Goal: Contribute content: Add original content to the website for others to see

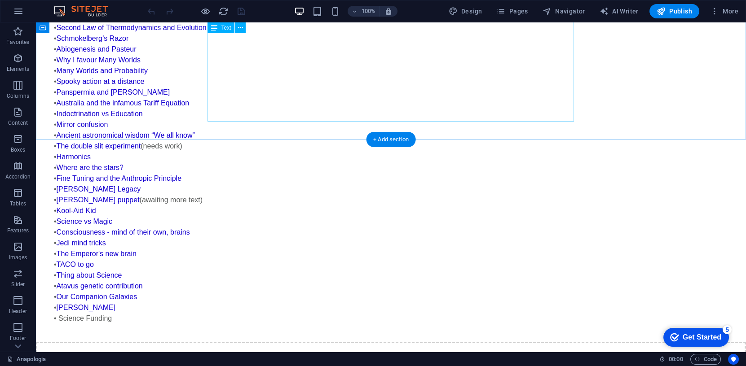
scroll to position [669, 0]
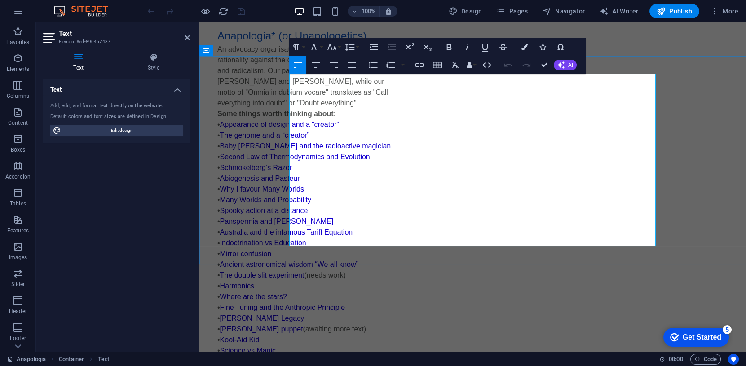
scroll to position [544, 0]
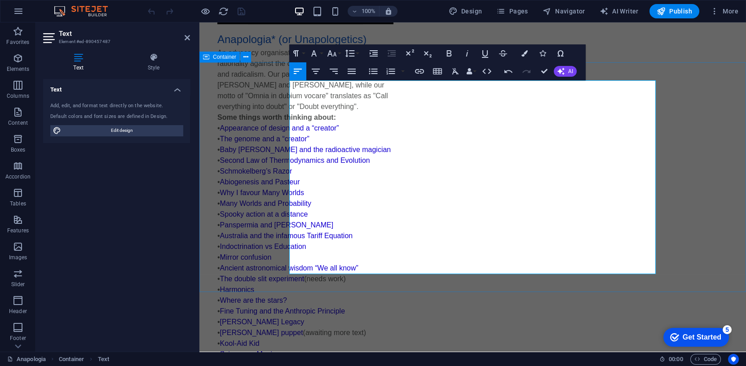
scroll to position [776, 3]
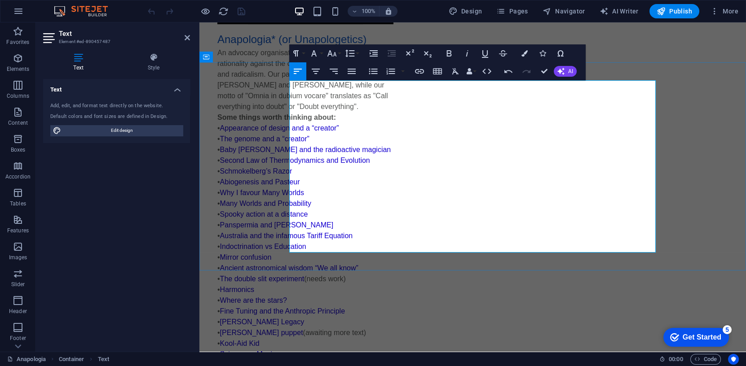
drag, startPoint x: 650, startPoint y: 249, endPoint x: 525, endPoint y: 252, distance: 125.3
click at [421, 70] on icon "button" at bounding box center [419, 71] width 9 height 4
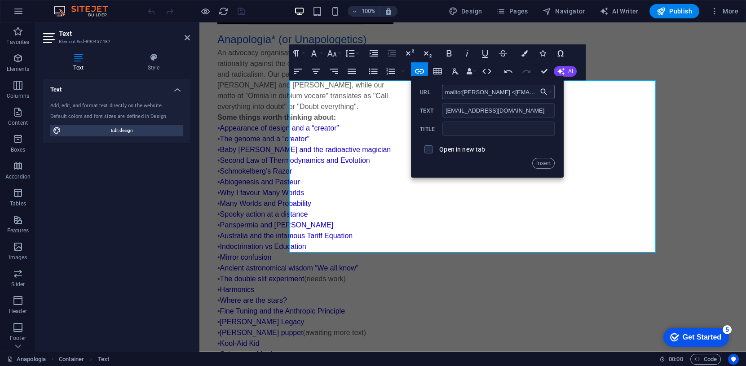
scroll to position [0, 254]
type input "mailto:Ana Pologia <anapologia@anapologia.templetap.com>?subject=Help%20us%20An…"
click at [456, 129] on input "text" at bounding box center [498, 129] width 112 height 14
click at [446, 128] on input "Ana Pologia" at bounding box center [498, 129] width 112 height 14
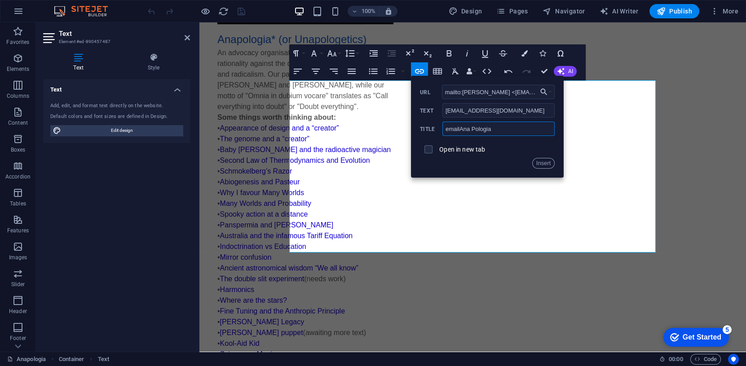
type input "email Ana Pologia"
click at [545, 164] on button "Insert" at bounding box center [543, 163] width 23 height 11
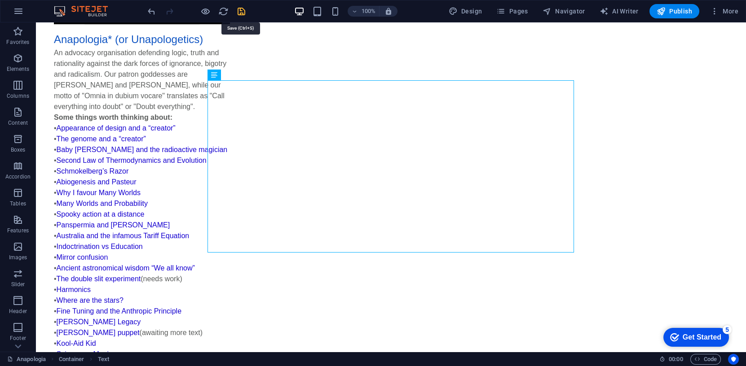
click at [239, 9] on icon "save" at bounding box center [241, 11] width 10 height 10
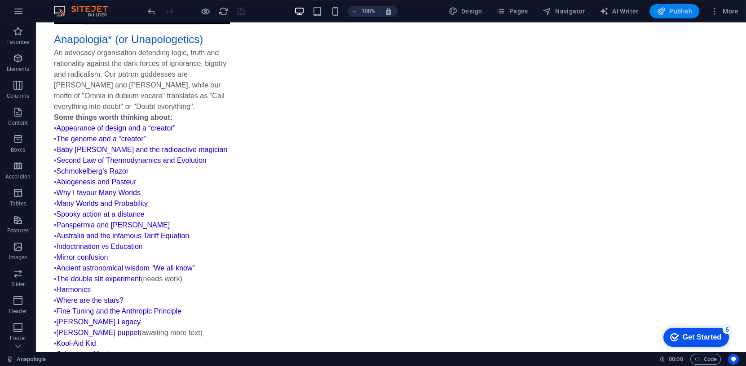
click at [673, 9] on span "Publish" at bounding box center [674, 11] width 35 height 9
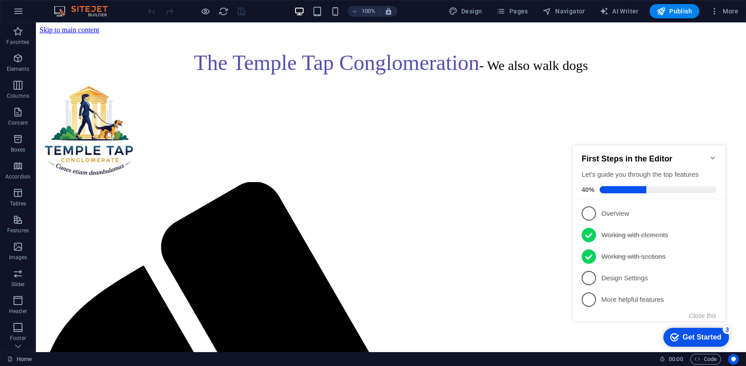
click at [711, 155] on icon "Minimize checklist" at bounding box center [712, 158] width 7 height 7
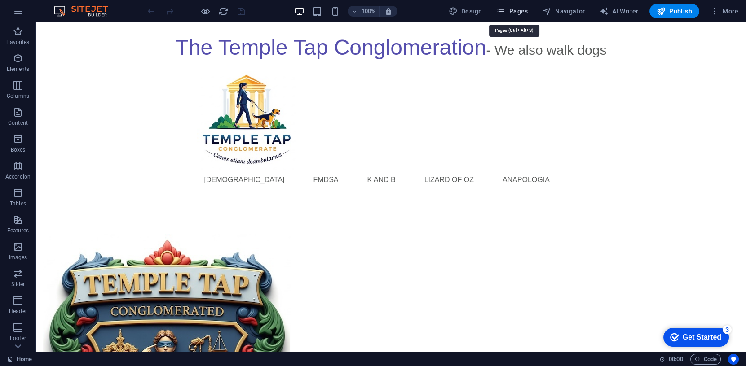
click at [524, 12] on span "Pages" at bounding box center [511, 11] width 31 height 9
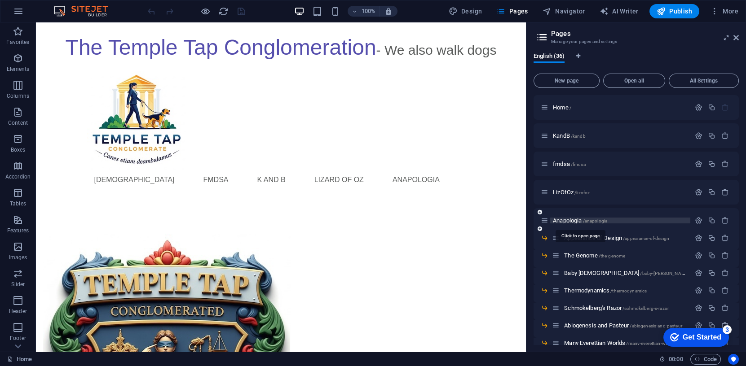
click at [573, 223] on span "Anapologia /anapologia" at bounding box center [580, 220] width 54 height 7
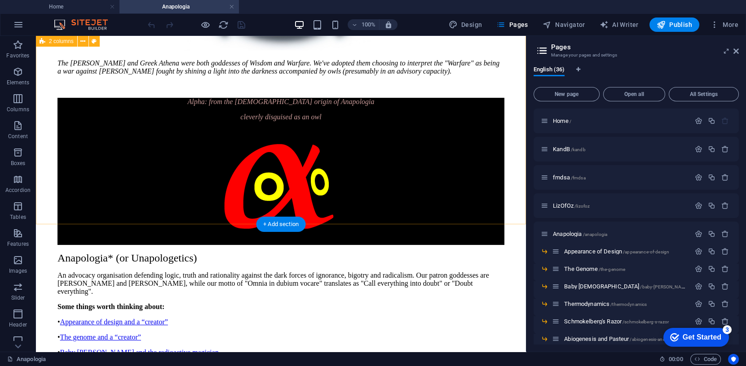
scroll to position [326, 0]
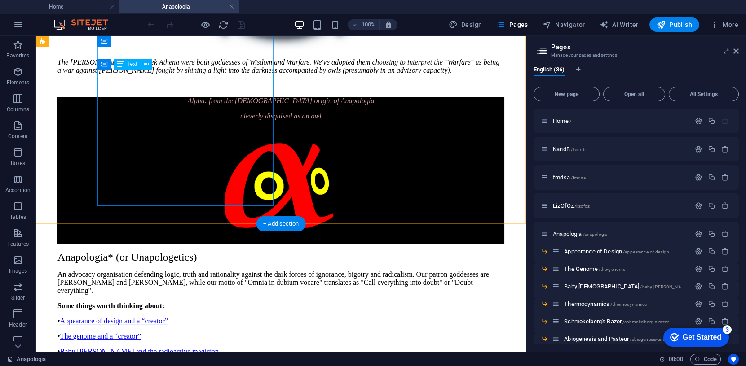
click at [185, 97] on div "Alpha: from the Greek origin of Anapologia cleverly disguised as an owl" at bounding box center [280, 108] width 447 height 23
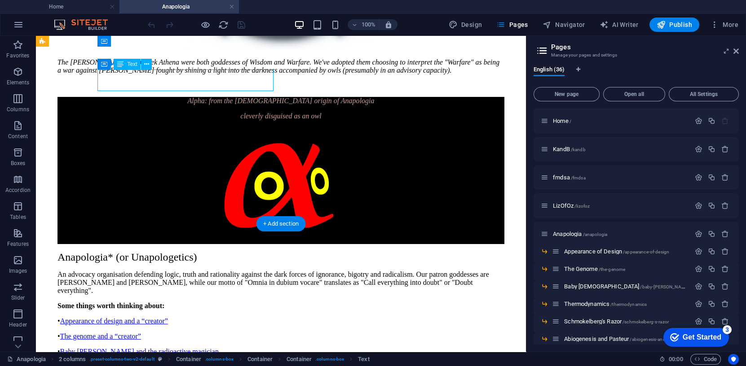
click at [185, 97] on div "Alpha: from the Greek origin of Anapologia cleverly disguised as an owl" at bounding box center [280, 108] width 447 height 23
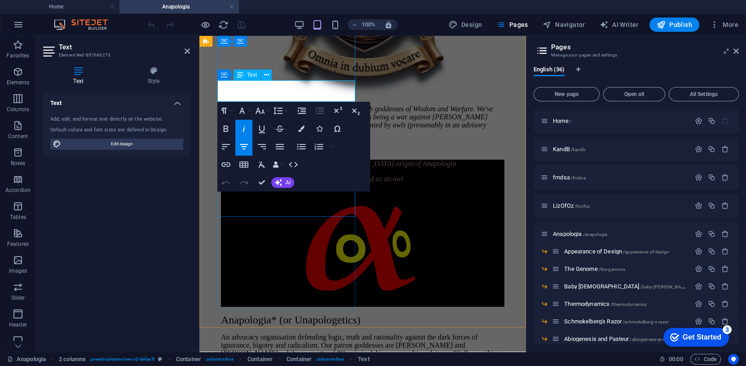
drag, startPoint x: 245, startPoint y: 98, endPoint x: 260, endPoint y: 98, distance: 14.8
click at [322, 175] on em "cleverly disguised as an owl" at bounding box center [362, 179] width 81 height 8
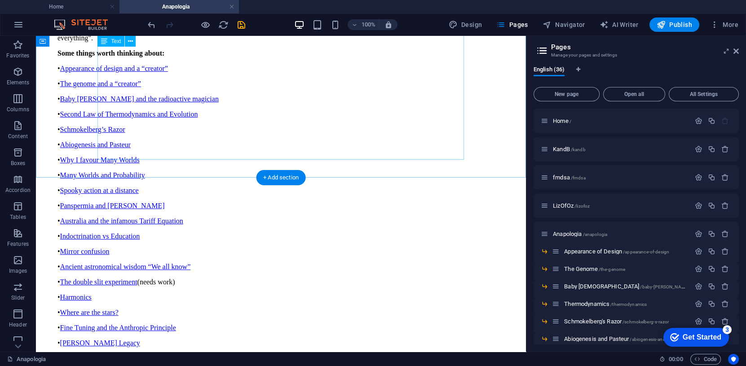
scroll to position [580, 0]
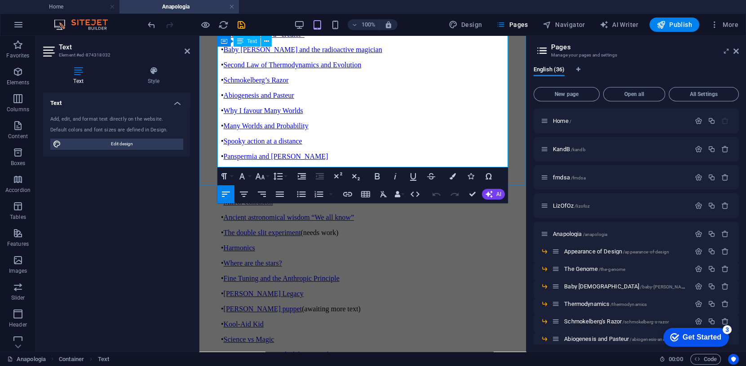
scroll to position [655, 0]
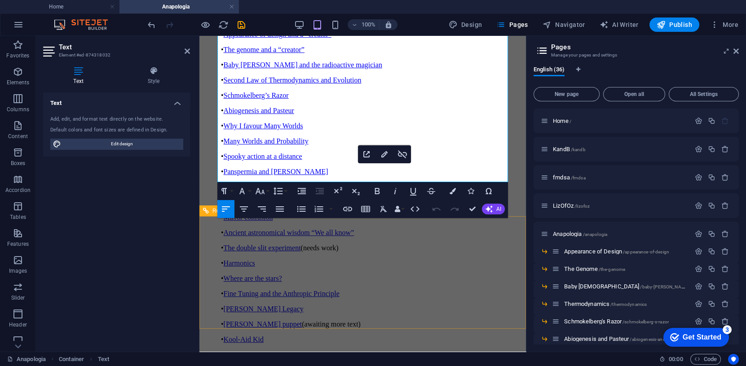
scroll to position [638, 0]
click at [734, 46] on h2 "Pages" at bounding box center [645, 47] width 188 height 8
click at [736, 52] on icon at bounding box center [735, 51] width 5 height 7
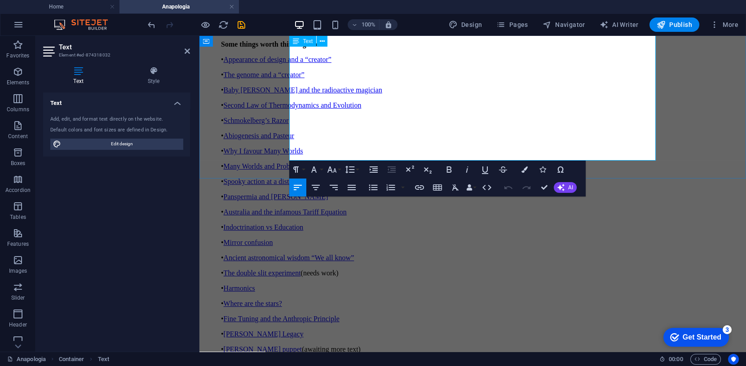
drag, startPoint x: 523, startPoint y: 158, endPoint x: 652, endPoint y: 153, distance: 129.0
click at [417, 186] on icon "button" at bounding box center [419, 187] width 9 height 4
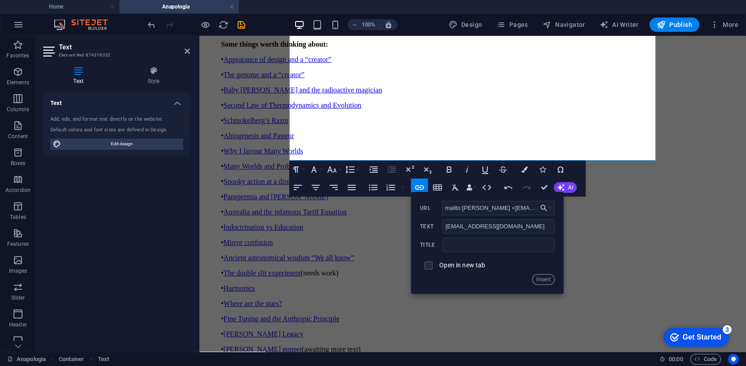
scroll to position [0, 254]
type input "mailto:Ana Pologia <anapologia@anapologia.templetap.com>?subject=Help%20us%20An…"
click at [480, 246] on input "text" at bounding box center [498, 245] width 112 height 14
type input "email Ana Pologia"
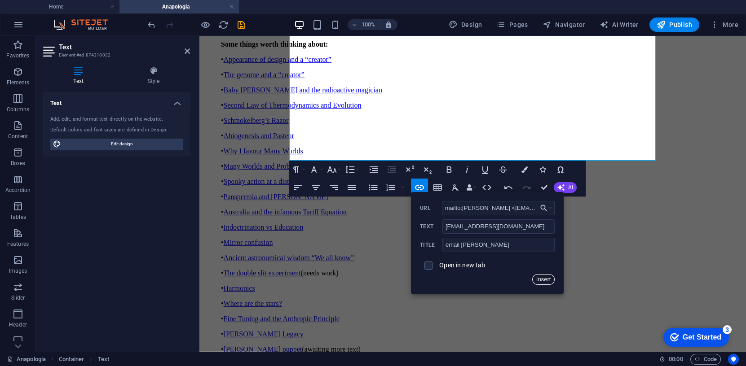
click at [543, 281] on button "Insert" at bounding box center [543, 279] width 23 height 11
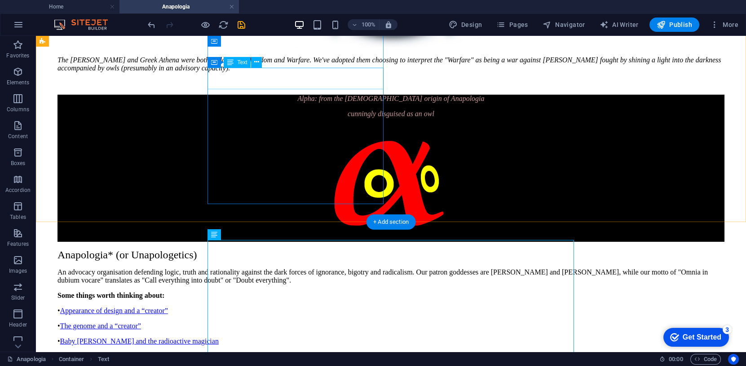
scroll to position [328, 0]
click at [331, 95] on div "Alpha: from the Greek origin of Anapologia cunningly disguised as an owl" at bounding box center [390, 106] width 667 height 23
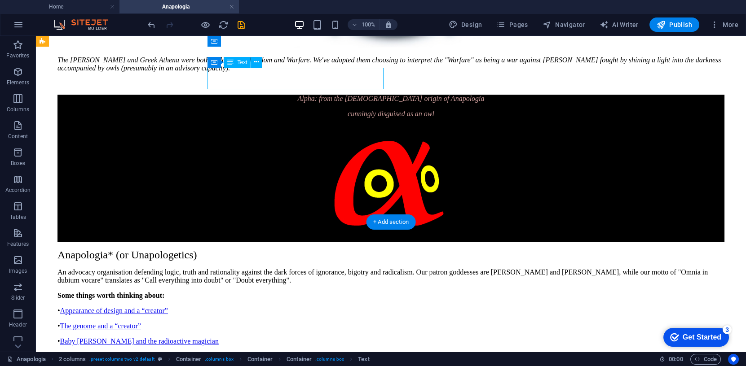
click at [335, 95] on div "Alpha: from the Greek origin of Anapologia cunningly disguised as an owl" at bounding box center [390, 106] width 667 height 23
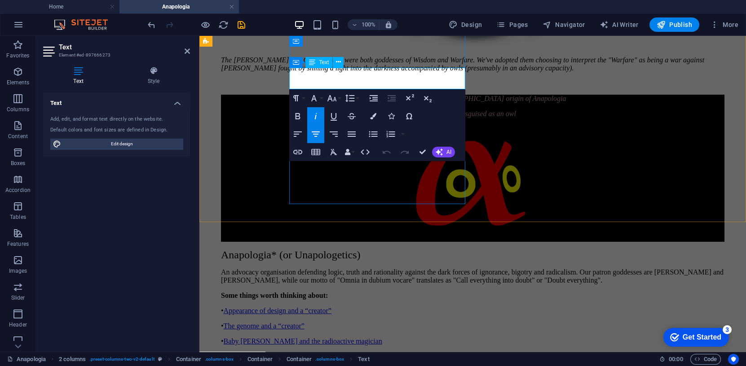
click at [410, 95] on span "Alpha: from the Greek origin of Anapologia" at bounding box center [473, 99] width 187 height 8
click at [449, 95] on p "Alpha: from the Greek origin of "Anapologia" at bounding box center [472, 99] width 503 height 8
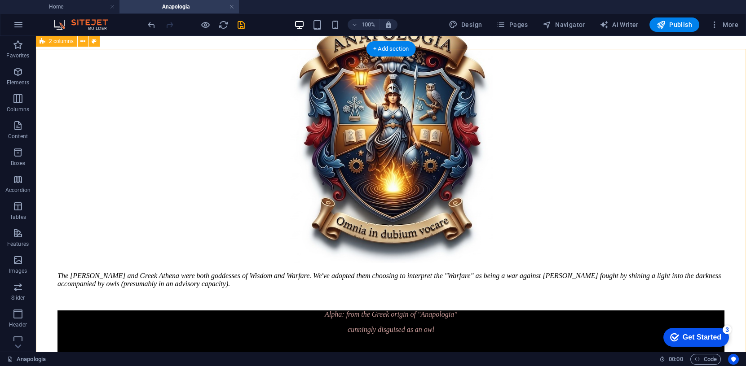
scroll to position [0, 0]
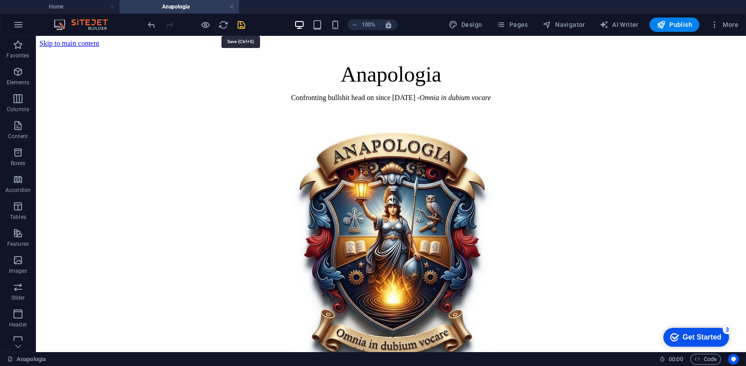
click at [240, 22] on icon "save" at bounding box center [241, 25] width 10 height 10
click at [679, 22] on span "Publish" at bounding box center [674, 24] width 35 height 9
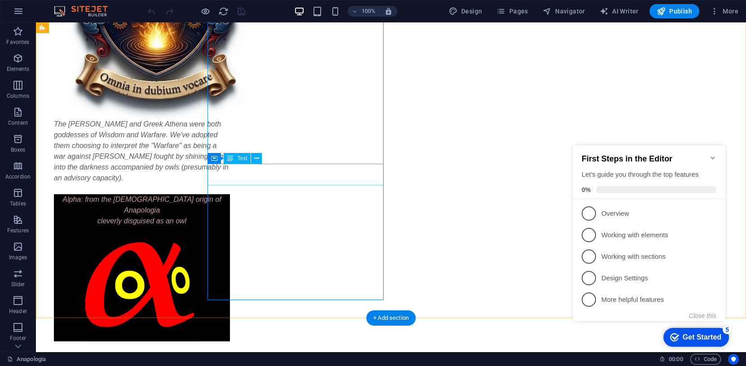
scroll to position [220, 0]
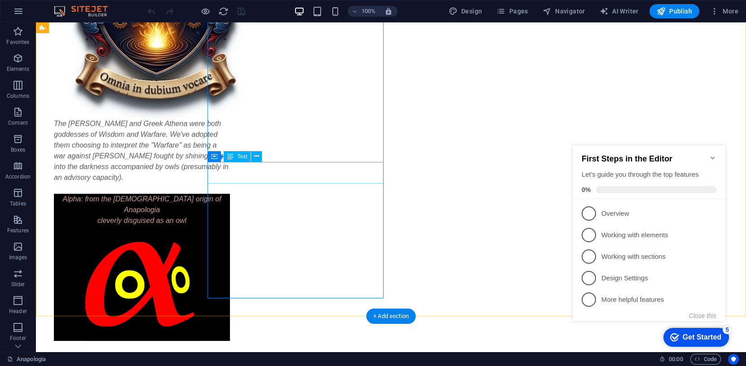
click at [230, 194] on div "Alpha: from the Greek origin of Anapologia cleverly disguised as an owl" at bounding box center [142, 210] width 176 height 32
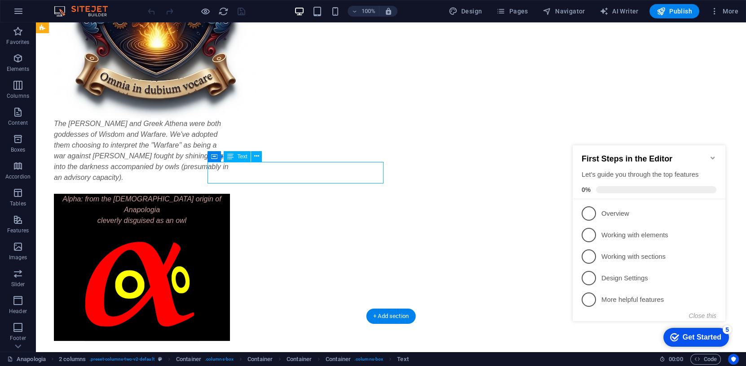
click at [230, 194] on div "Alpha: from the Greek origin of Anapologia cleverly disguised as an owl" at bounding box center [142, 210] width 176 height 32
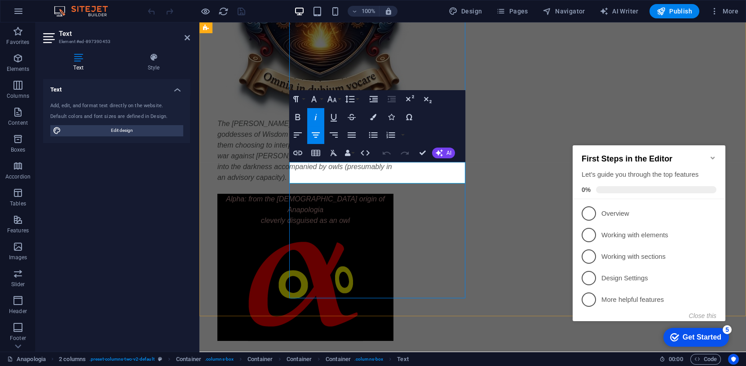
click at [384, 195] on span "Alpha: from the [DEMOGRAPHIC_DATA] origin of Anapologia" at bounding box center [305, 204] width 159 height 18
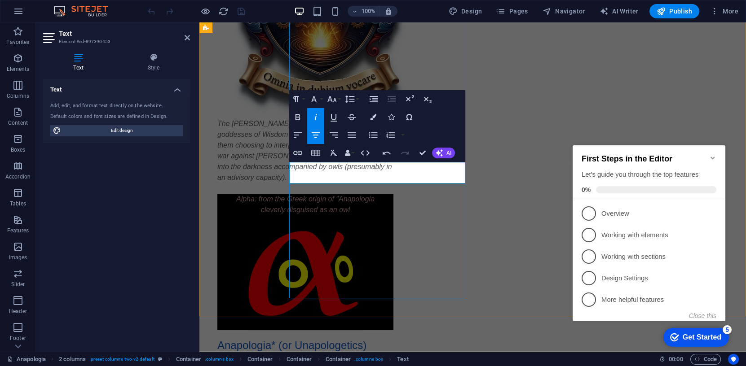
click at [393, 194] on p "Alpha: from the Greek origin of "Anapologia" at bounding box center [305, 199] width 176 height 11
click at [345, 206] on em "cleverly disguised as an owl" at bounding box center [305, 210] width 89 height 8
drag, startPoint x: 337, startPoint y: 180, endPoint x: 351, endPoint y: 180, distance: 13.9
click at [350, 206] on em "cleverly disguised as an owl" at bounding box center [305, 210] width 89 height 8
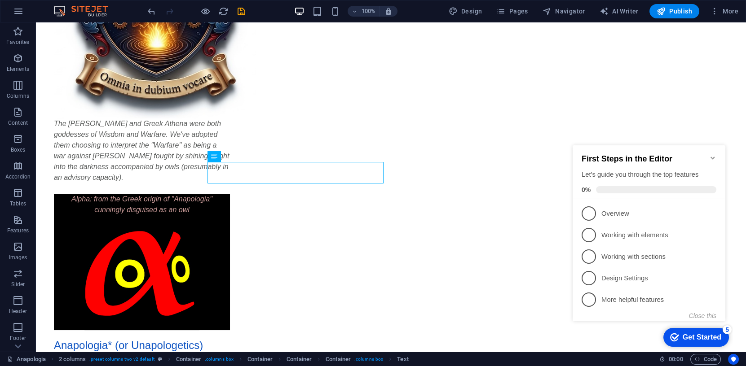
click at [710, 155] on icon "Minimize checklist" at bounding box center [712, 158] width 7 height 7
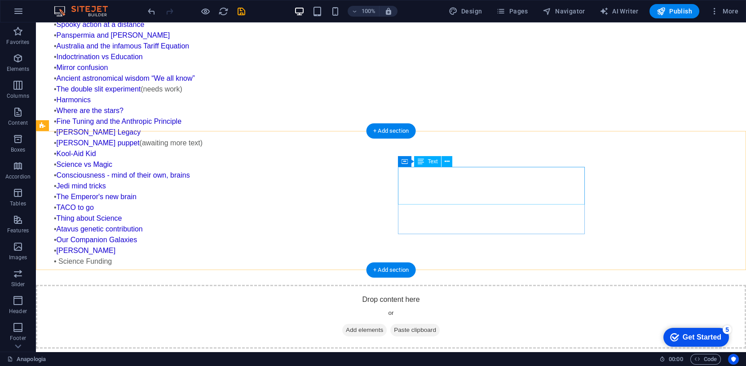
scroll to position [728, 0]
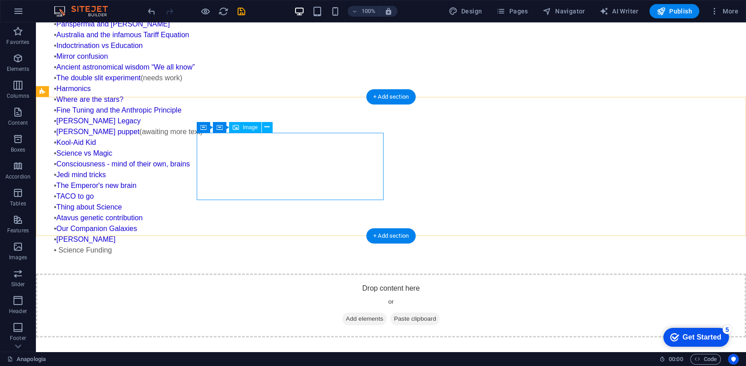
select select "px"
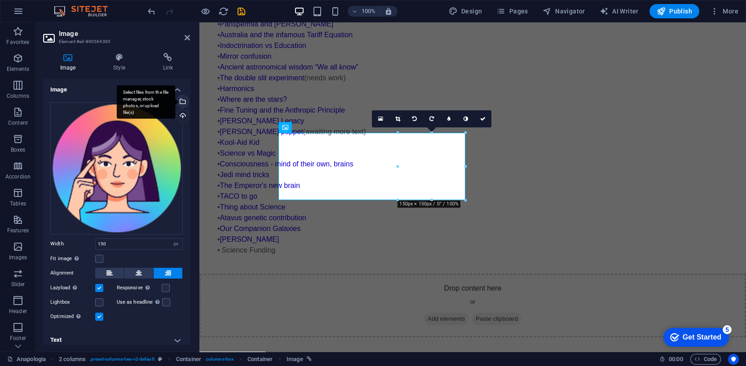
click at [181, 100] on div "Select files from the file manager, stock photos, or upload file(s)" at bounding box center [181, 102] width 13 height 13
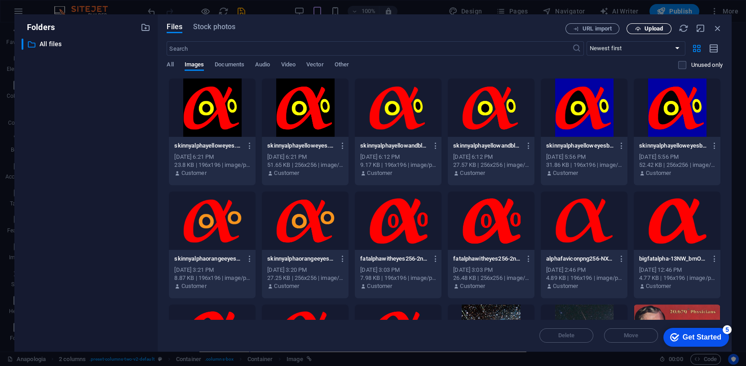
click at [645, 28] on span "Upload" at bounding box center [654, 28] width 18 height 5
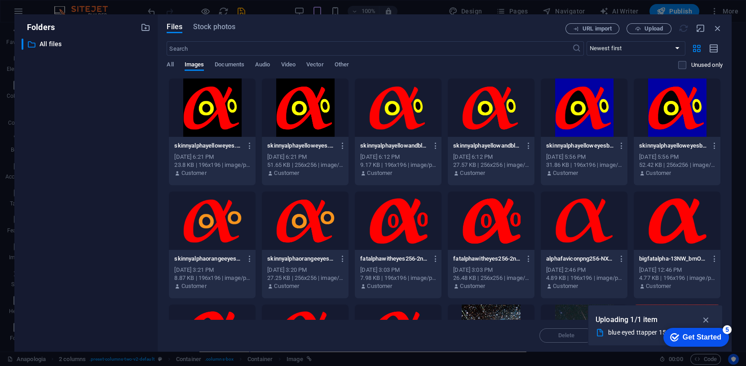
scroll to position [728, 0]
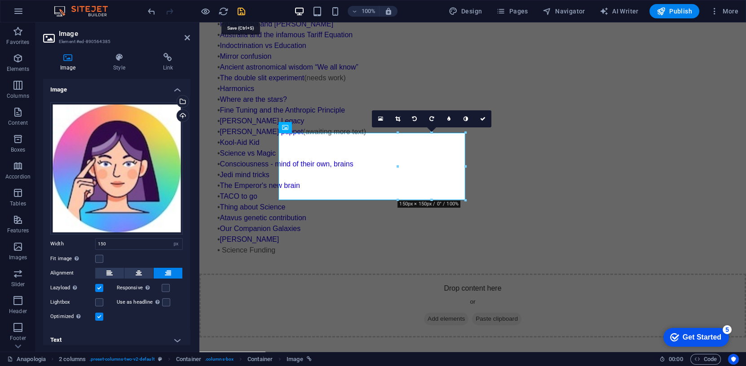
click at [243, 10] on icon "save" at bounding box center [241, 11] width 10 height 10
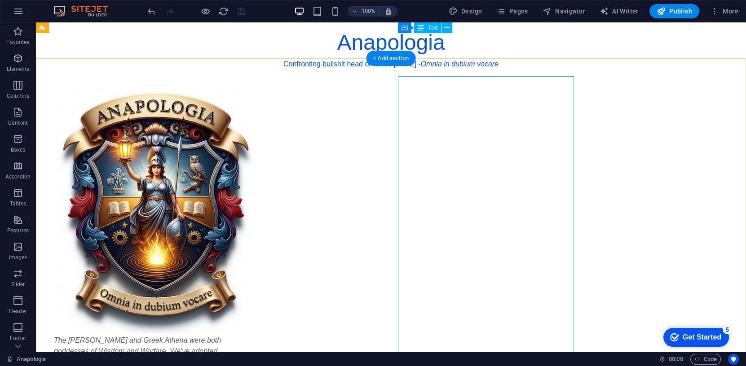
scroll to position [0, 0]
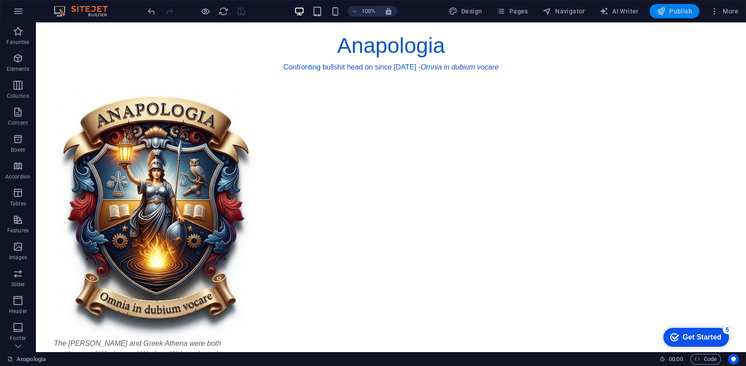
click at [678, 12] on span "Publish" at bounding box center [674, 11] width 35 height 9
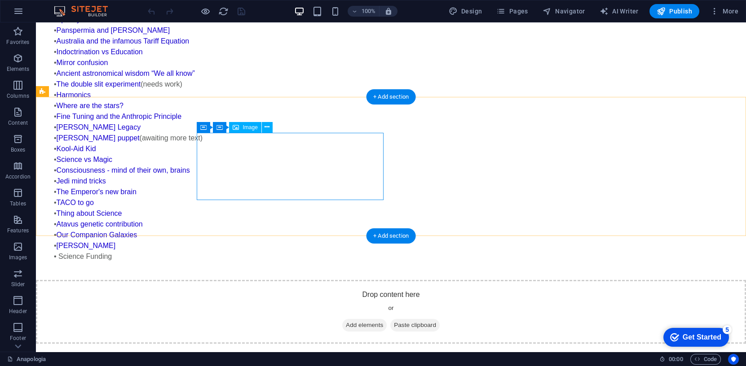
scroll to position [728, 0]
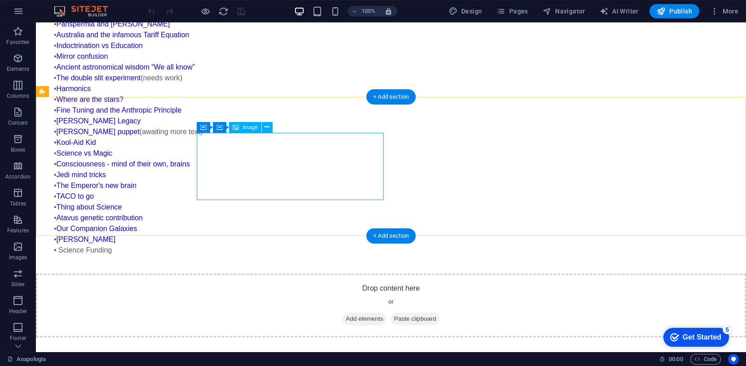
select select "px"
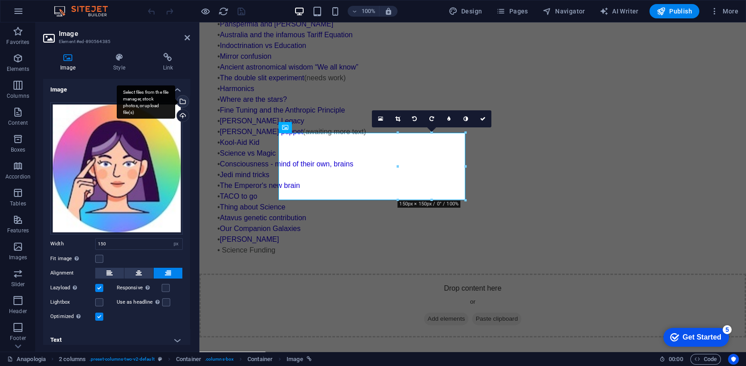
click at [175, 99] on div "Select files from the file manager, stock photos, or upload file(s)" at bounding box center [146, 102] width 58 height 34
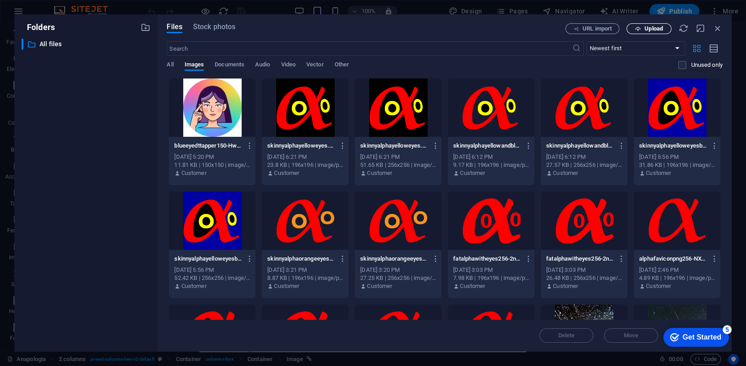
click at [654, 26] on span "Upload" at bounding box center [654, 28] width 18 height 5
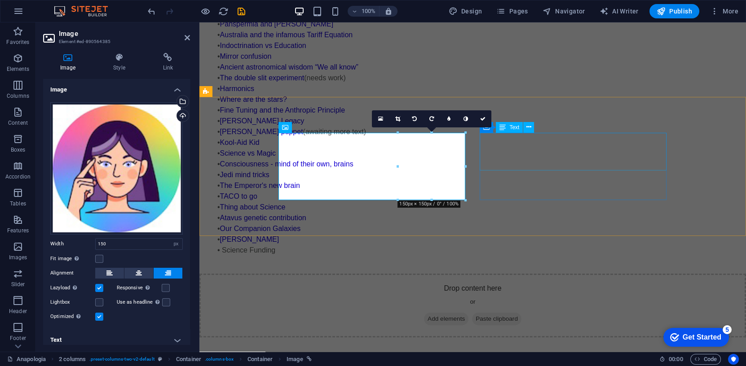
scroll to position [727, 0]
click at [242, 11] on icon "save" at bounding box center [241, 11] width 10 height 10
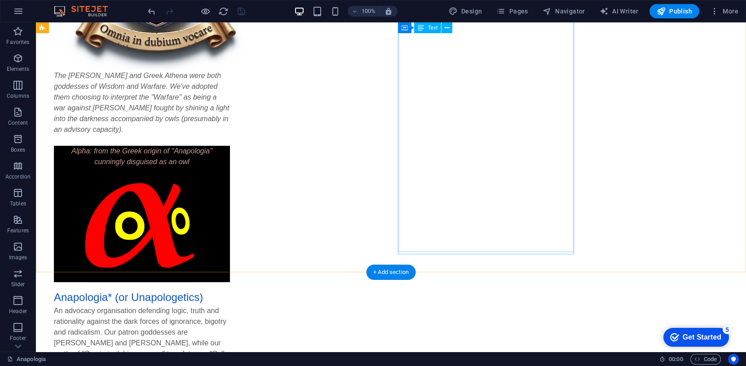
scroll to position [270, 0]
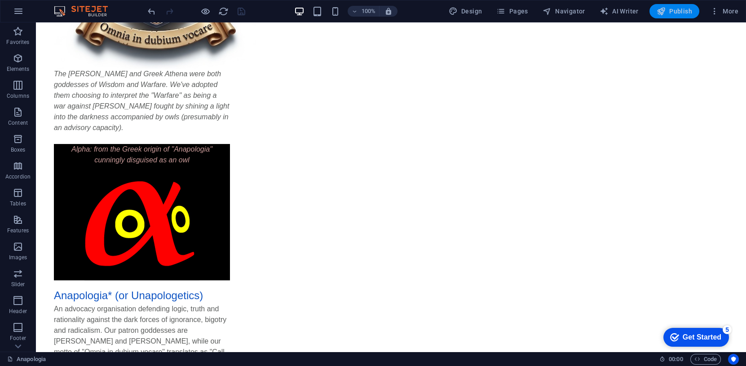
click at [673, 9] on span "Publish" at bounding box center [674, 11] width 35 height 9
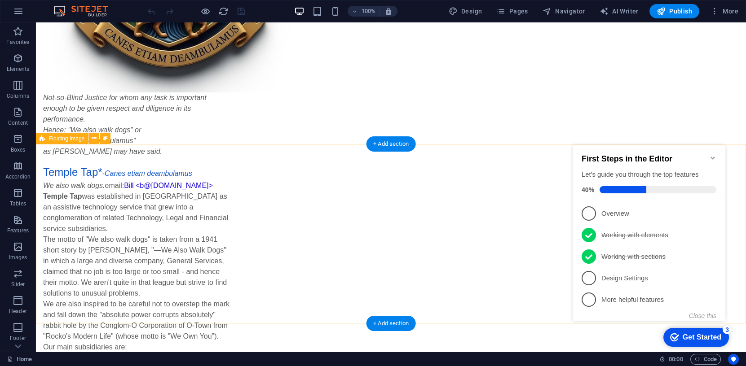
scroll to position [475, 0]
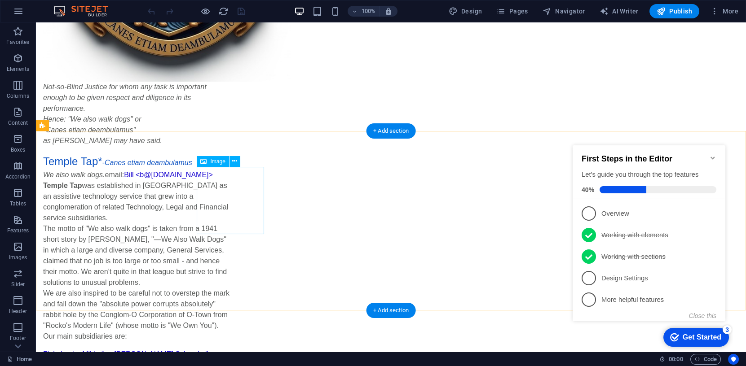
select select "px"
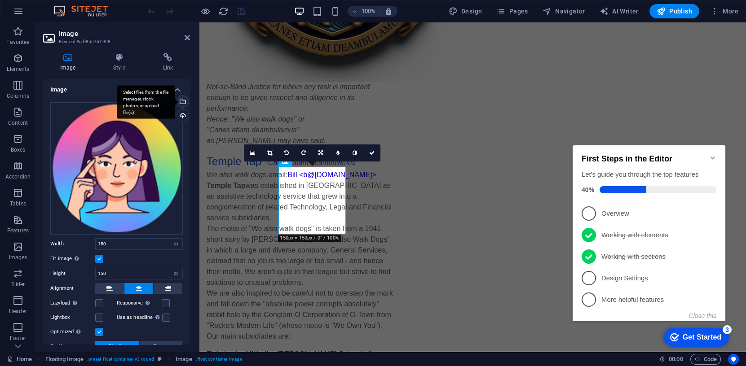
click at [182, 102] on div "Select files from the file manager, stock photos, or upload file(s)" at bounding box center [181, 102] width 13 height 13
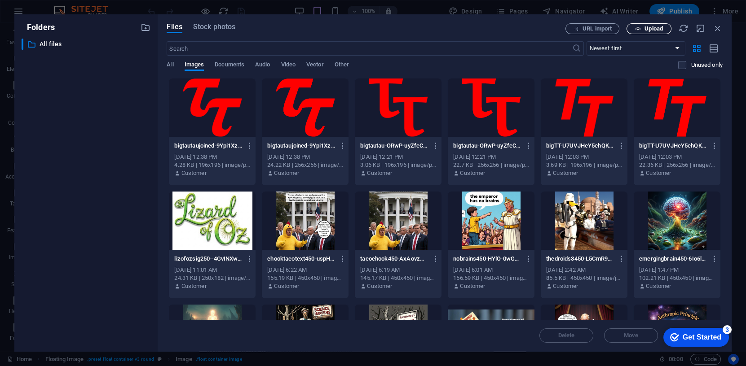
click at [649, 30] on span "Upload" at bounding box center [654, 28] width 18 height 5
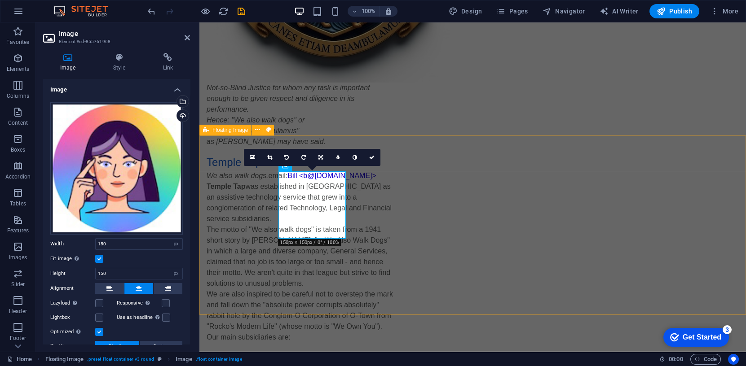
scroll to position [470, 0]
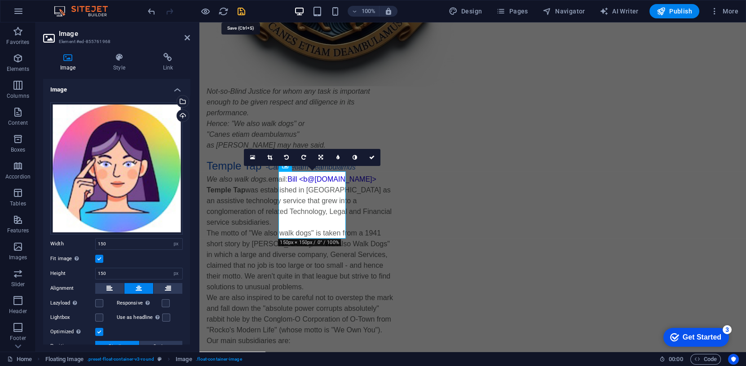
click at [240, 8] on icon "save" at bounding box center [241, 11] width 10 height 10
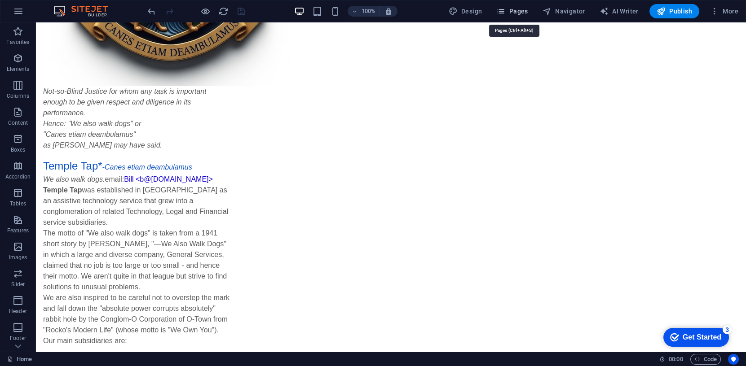
click at [524, 12] on span "Pages" at bounding box center [511, 11] width 31 height 9
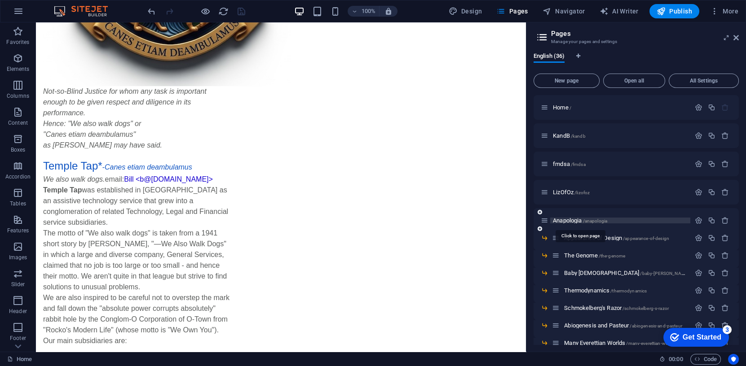
click at [574, 221] on span "Anapologia /anapologia" at bounding box center [580, 220] width 54 height 7
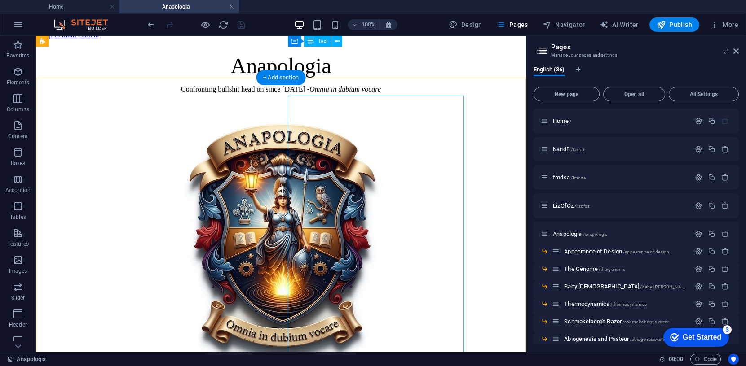
scroll to position [0, 0]
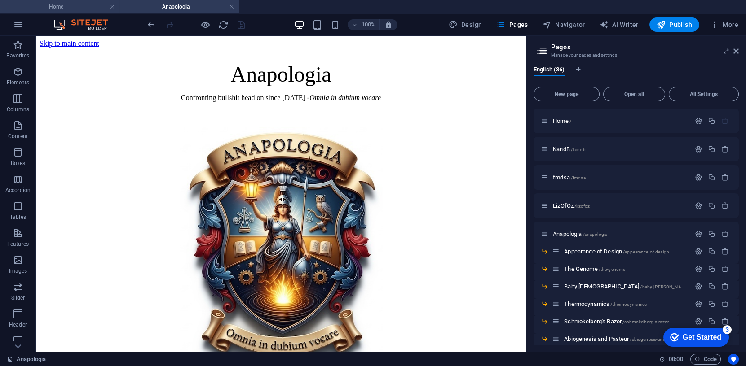
click at [91, 5] on h4 "Home" at bounding box center [59, 7] width 119 height 10
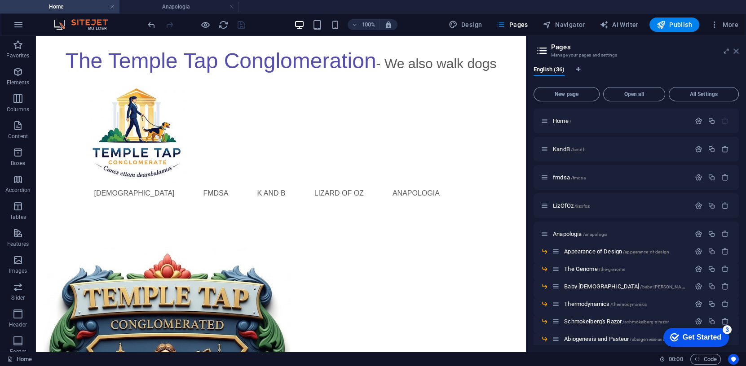
click at [736, 50] on icon at bounding box center [735, 51] width 5 height 7
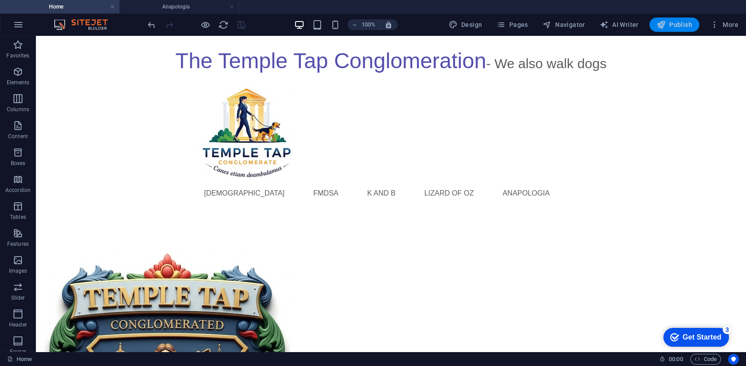
click at [674, 26] on span "Publish" at bounding box center [674, 24] width 35 height 9
